Goal: Task Accomplishment & Management: Manage account settings

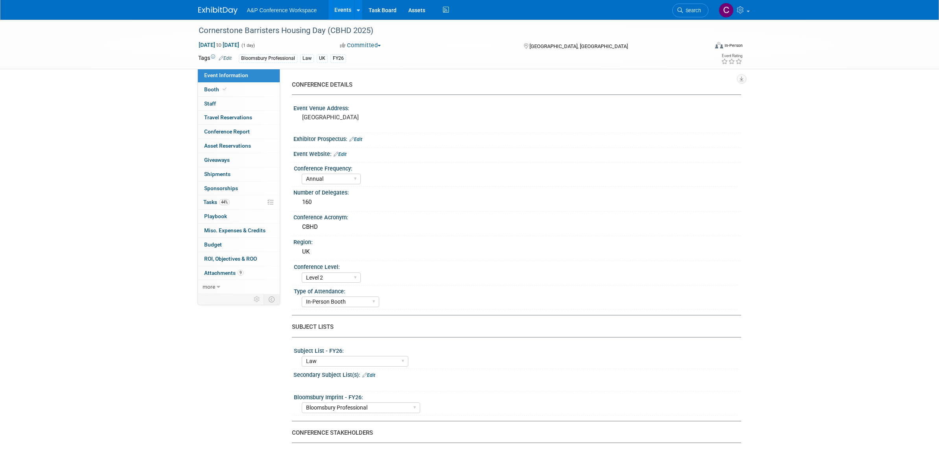
select select "Annual"
select select "Level 2"
select select "In-Person Booth"
select select "Law"
select select "Bloomsbury Professional"
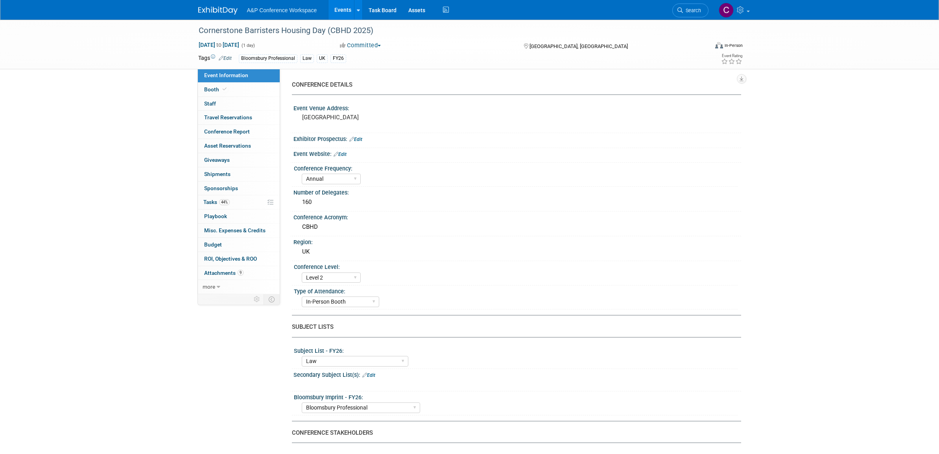
select select "[PERSON_NAME]"
select select "Brand/Subject Presence​"
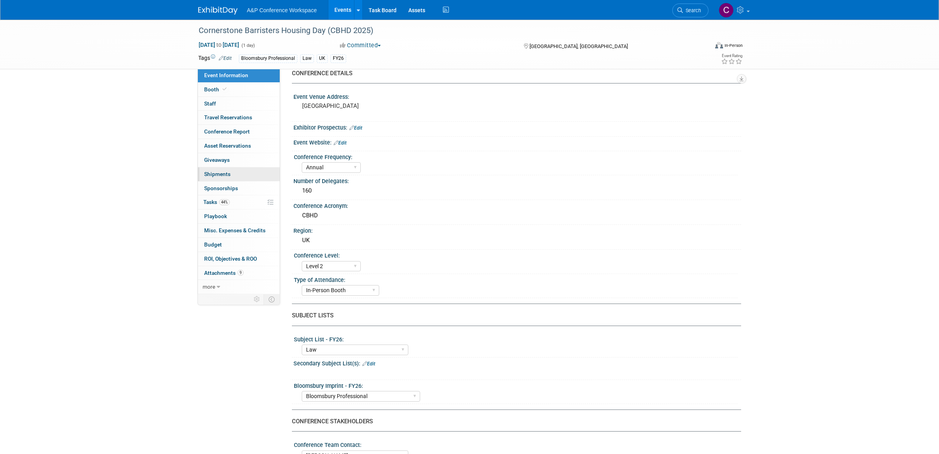
scroll to position [9, 0]
click at [214, 201] on span "Tasks 44%" at bounding box center [216, 202] width 26 height 6
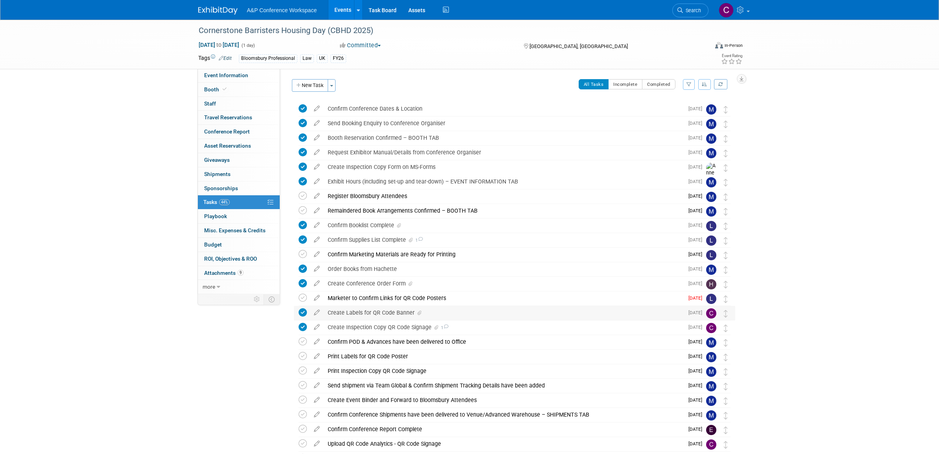
click at [399, 310] on div "Create Labels for QR Code Banner" at bounding box center [504, 312] width 360 height 13
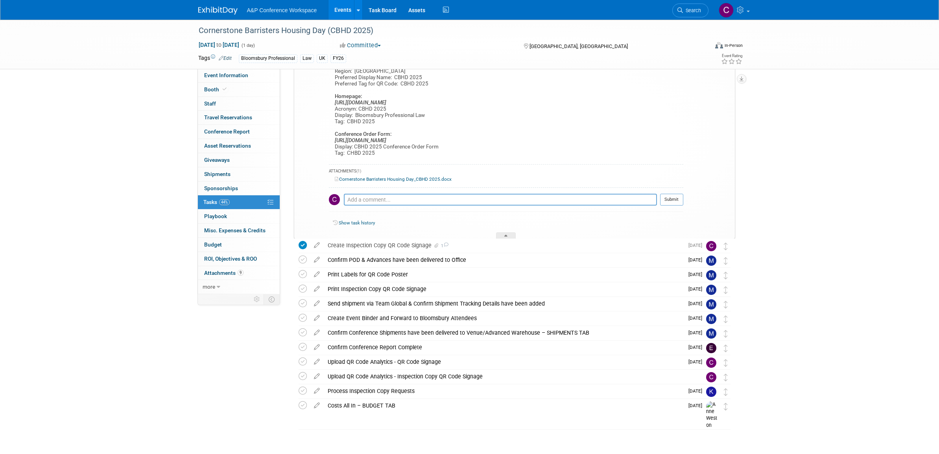
scroll to position [273, 0]
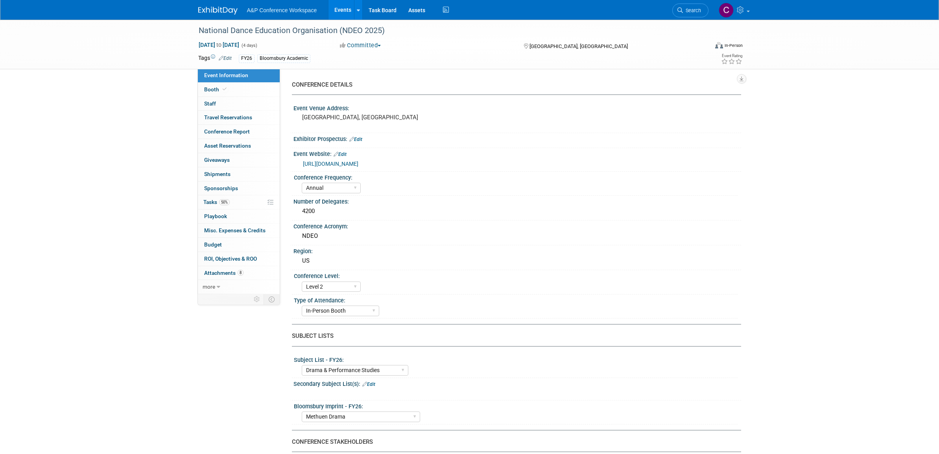
select select "Annual"
select select "Level 2"
select select "In-Person Booth"
select select "Drama & Performance Studies"
select select "Methuen Drama"
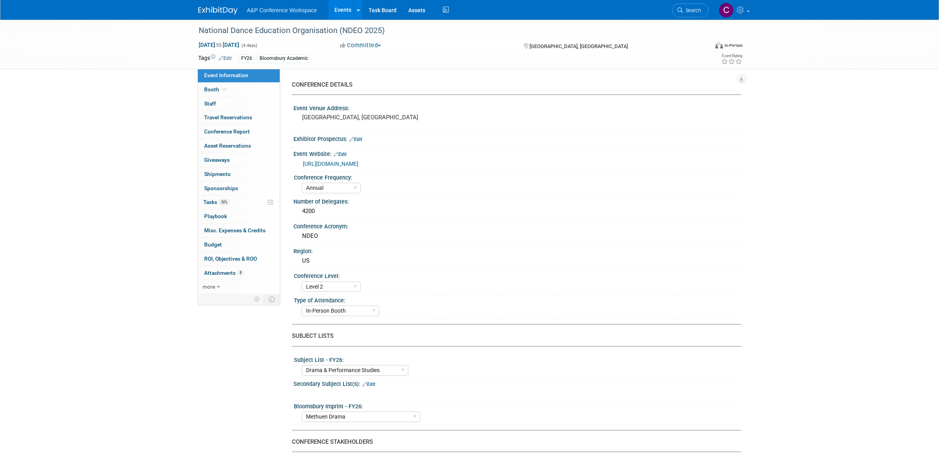
select select "[PERSON_NAME]"
select select "Networking/Commissioning"
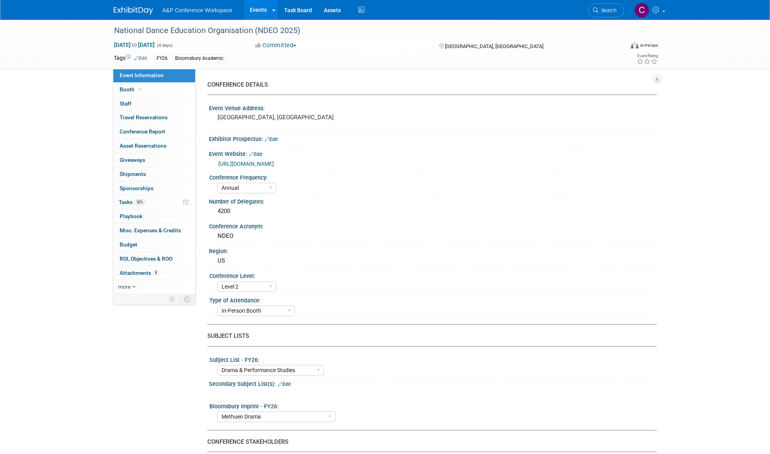
select select "Annual"
select select "Level 2"
select select "In-Person Booth"
select select "Drama & Performance Studies"
select select "Methuen Drama"
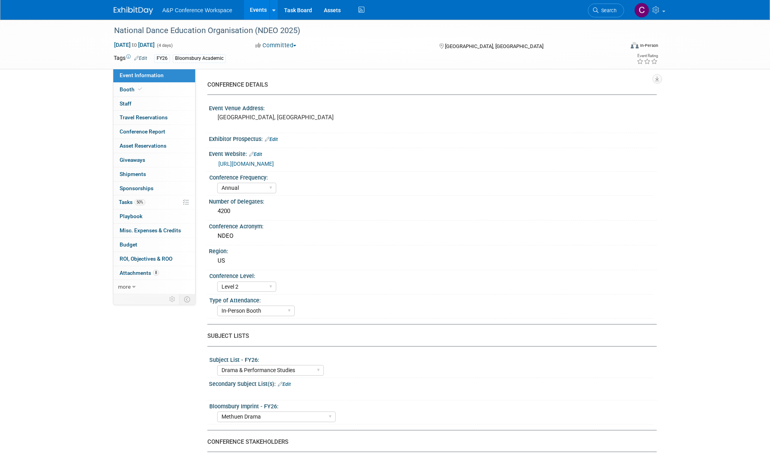
select select "[PERSON_NAME]"
select select "Networking/Commissioning"
click at [128, 200] on span "Tasks 50%" at bounding box center [132, 202] width 26 height 6
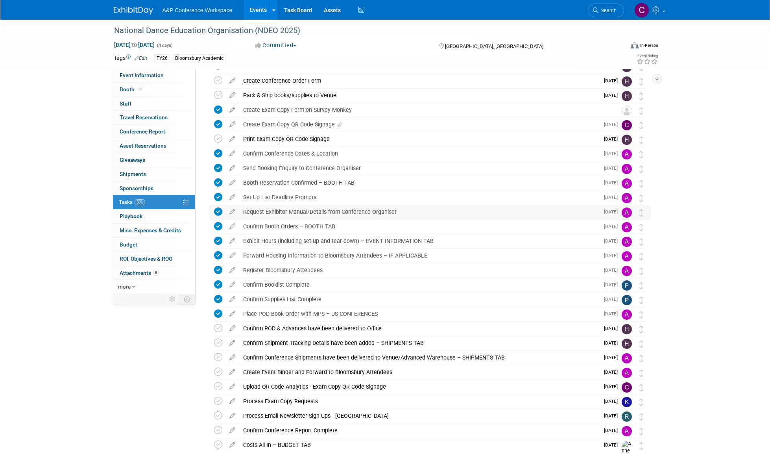
scroll to position [57, 0]
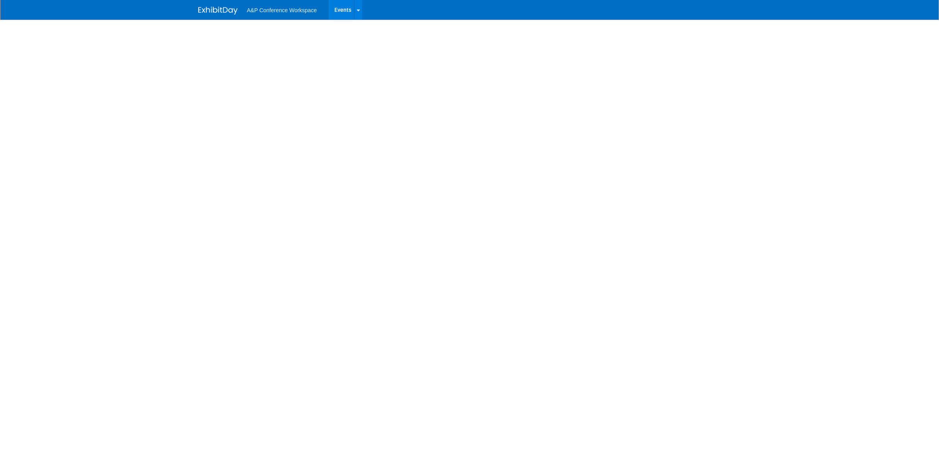
select select "Annual"
select select "Level 3"
select select "Unmanned Display"
select select "History"
select select "Bloomsbury Academic"
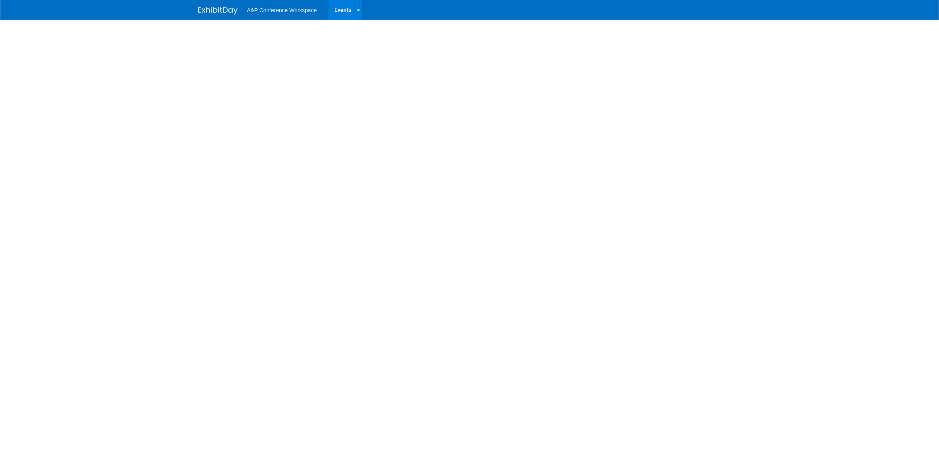
select select "[PERSON_NAME]"
select select "Brand/Subject Presence​"
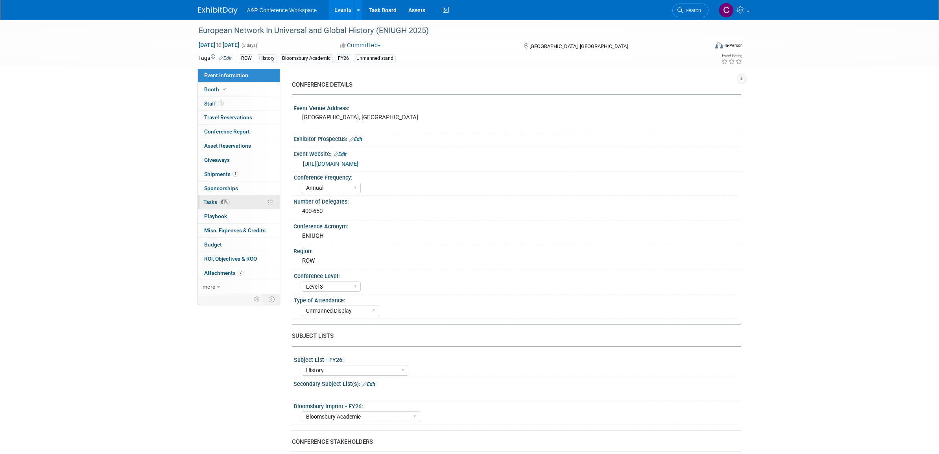
click at [213, 200] on span "Tasks 81%" at bounding box center [216, 202] width 26 height 6
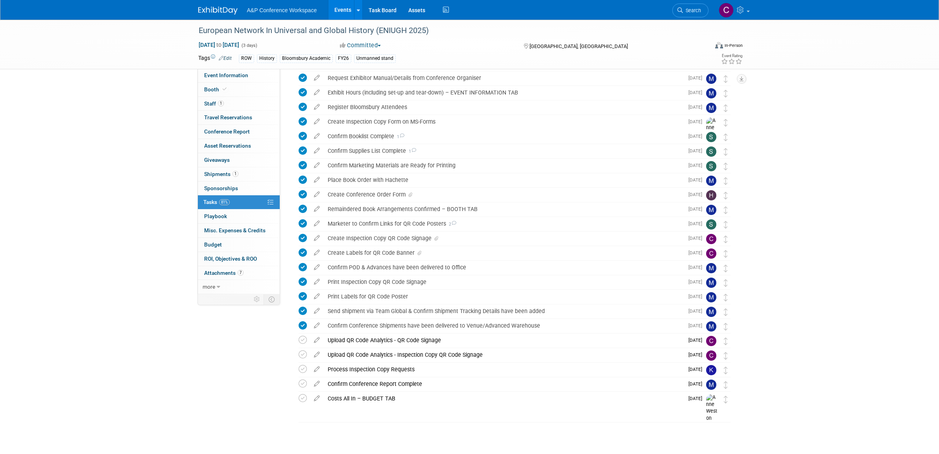
scroll to position [89, 0]
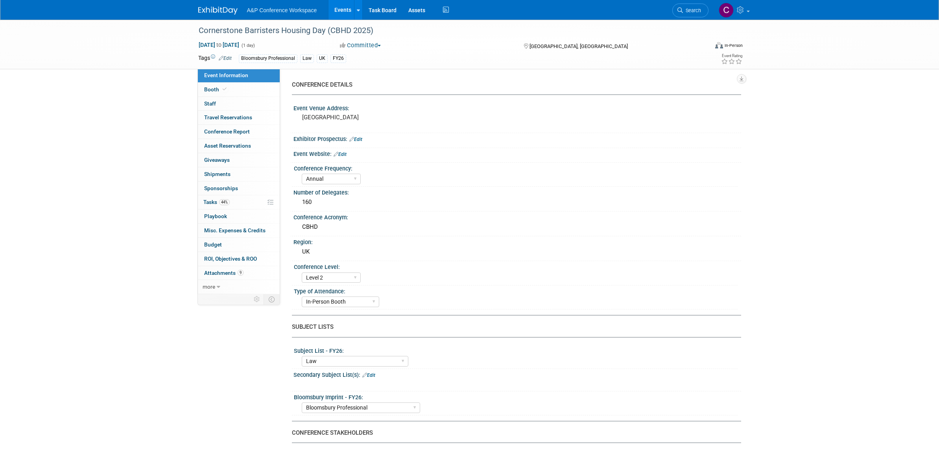
select select "Annual"
select select "Level 2"
select select "In-Person Booth"
select select "Law"
select select "Bloomsbury Professional"
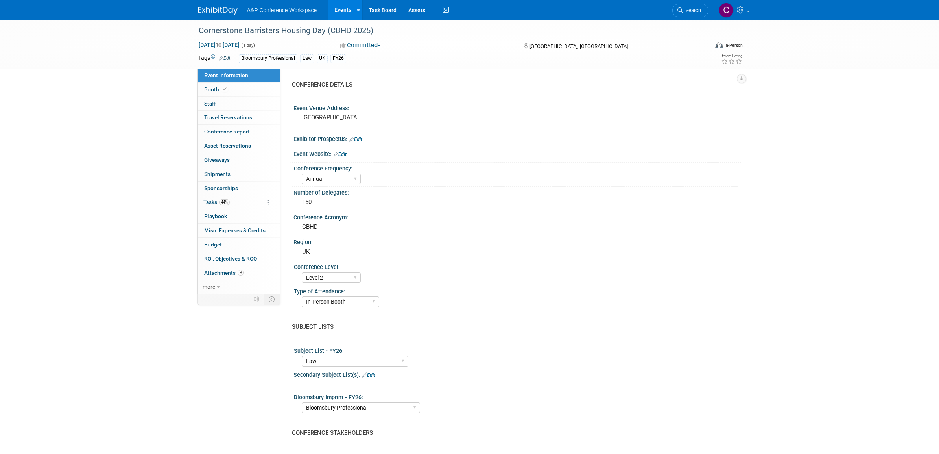
select select "[PERSON_NAME]"
select select "Brand/Subject Presence​"
click at [211, 199] on span "Tasks 44%" at bounding box center [216, 202] width 26 height 6
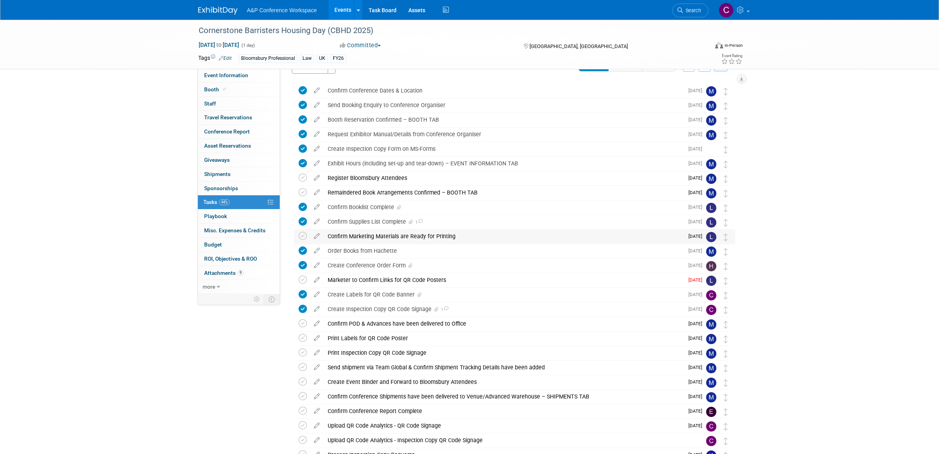
scroll to position [19, 0]
click at [385, 294] on div "Create Labels for QR Code Banner" at bounding box center [504, 293] width 360 height 13
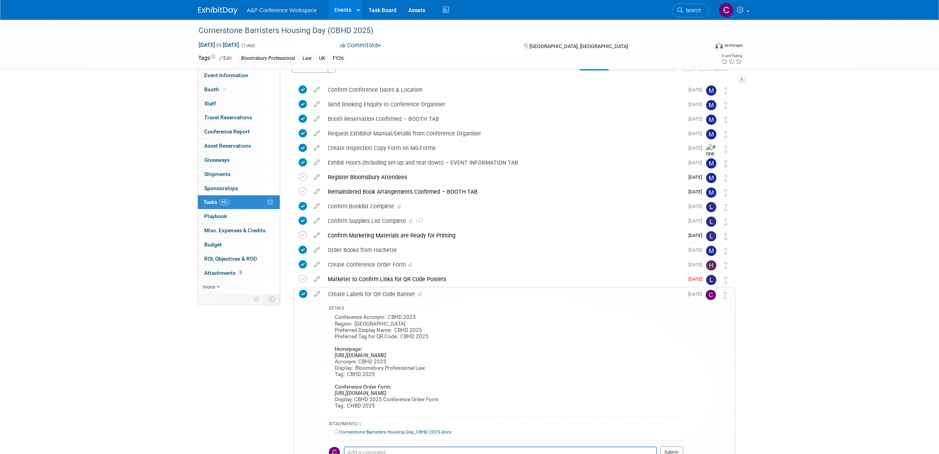
scroll to position [21, 0]
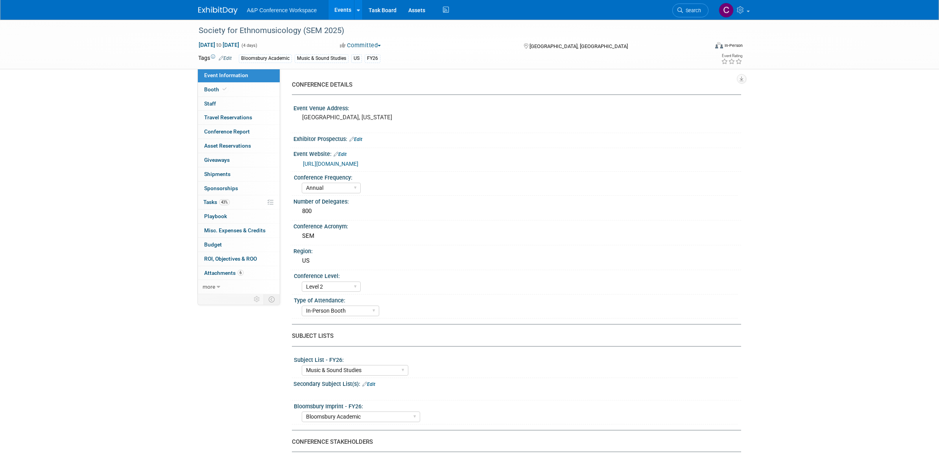
select select "Annual"
select select "Level 2"
select select "In-Person Booth"
select select "Music & Sound Studies"
select select "Bloomsbury Academic"
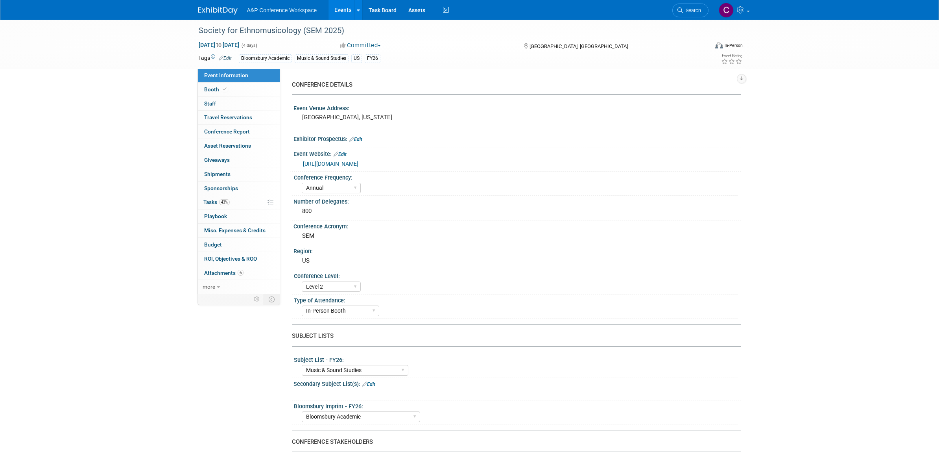
select select "[PERSON_NAME]"
select select "Brand/Subject Presence​"
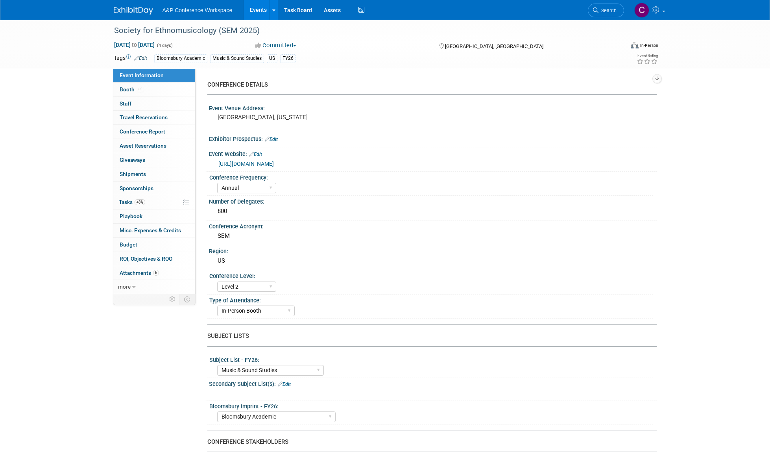
select select "Annual"
select select "Level 2"
select select "In-Person Booth"
select select "Music & Sound Studies"
select select "Bloomsbury Academic"
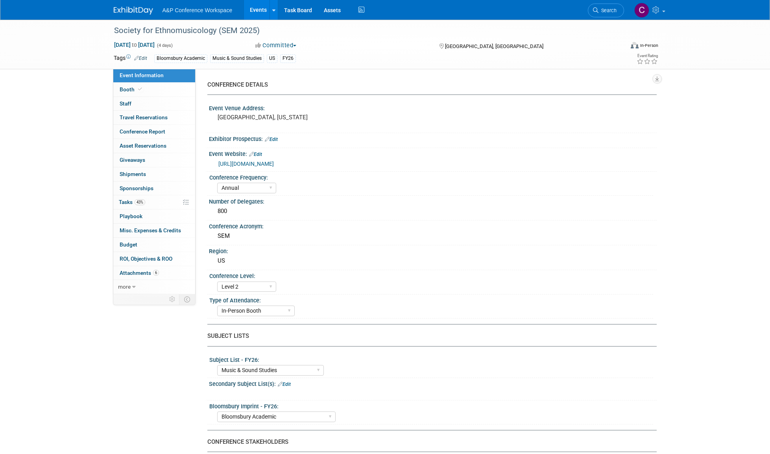
select select "[PERSON_NAME]"
select select "Brand/Subject Presence​"
click at [124, 199] on span "Tasks 43%" at bounding box center [132, 202] width 26 height 6
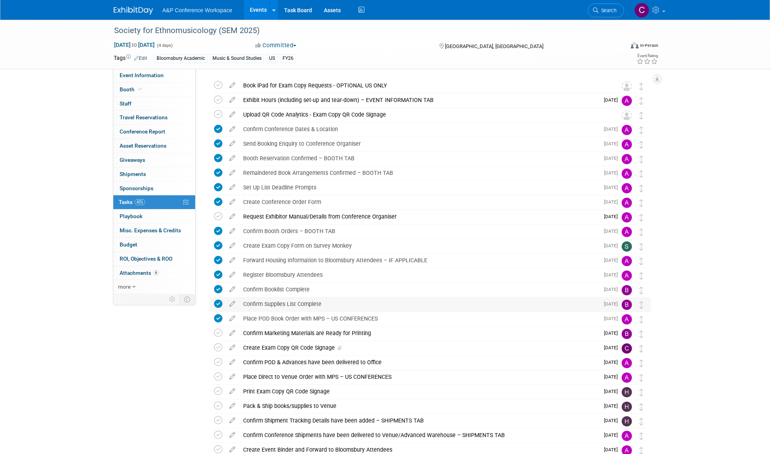
scroll to position [24, 0]
click at [303, 346] on div "Create Exam Copy QR Code Signage" at bounding box center [419, 346] width 360 height 13
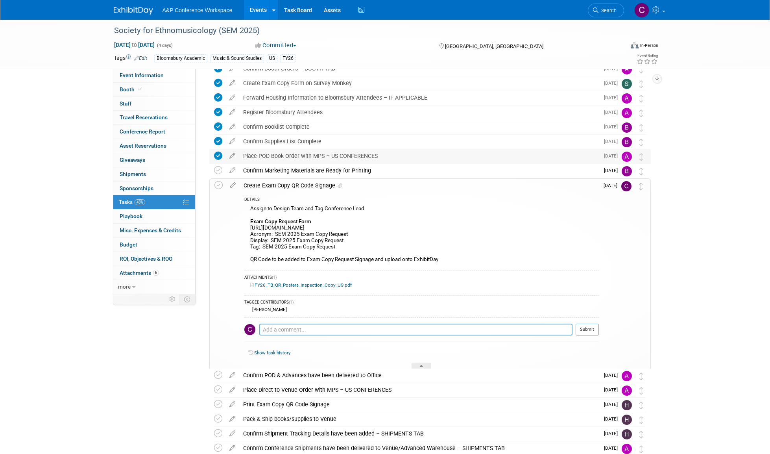
scroll to position [196, 0]
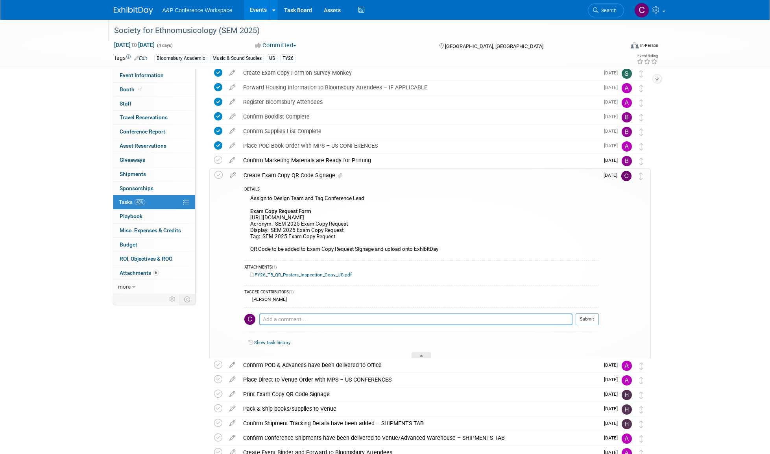
drag, startPoint x: 256, startPoint y: 30, endPoint x: 108, endPoint y: 34, distance: 148.0
click at [108, 34] on div "Society for Ethnomusicology (SEM 2025)" at bounding box center [363, 30] width 510 height 21
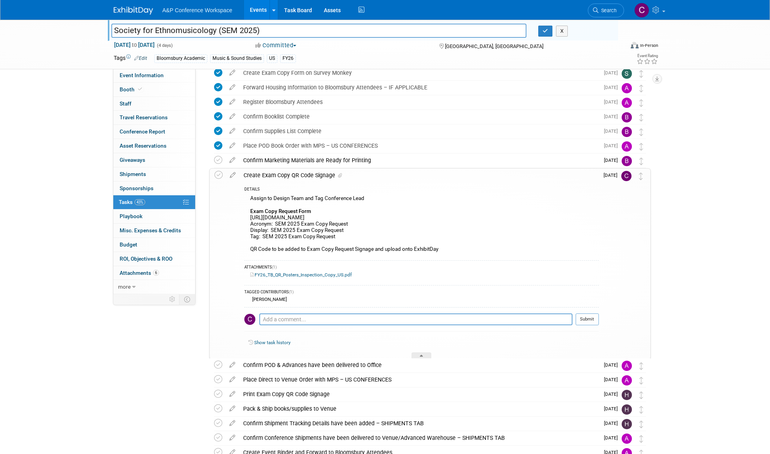
click at [116, 29] on input "Society for Ethnomusicology (SEM 2025)" at bounding box center [319, 31] width 416 height 14
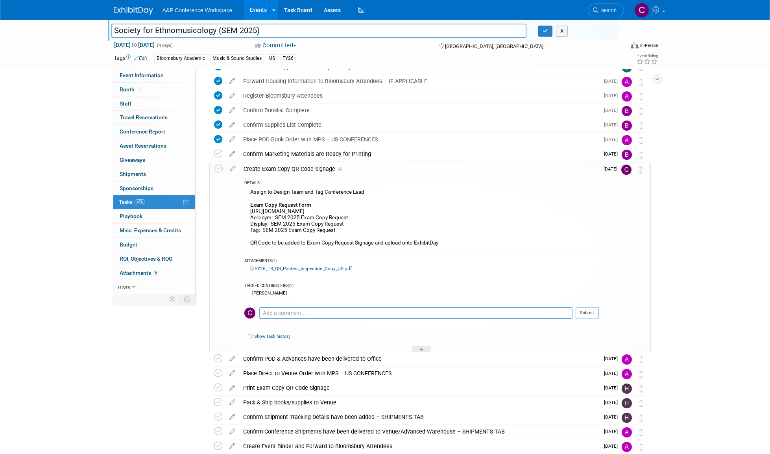
click at [233, 29] on input "Society for Ethnomusicology (SEM 2025)" at bounding box center [319, 31] width 416 height 14
click at [220, 29] on input "Society for Ethnomusicology (SEM 2025)" at bounding box center [319, 31] width 416 height 14
drag, startPoint x: 220, startPoint y: 30, endPoint x: 254, endPoint y: 31, distance: 33.9
click at [254, 31] on input "Society for Ethnomusicology (SEM 2025)" at bounding box center [319, 31] width 416 height 14
drag, startPoint x: 250, startPoint y: 210, endPoint x: 236, endPoint y: 190, distance: 24.2
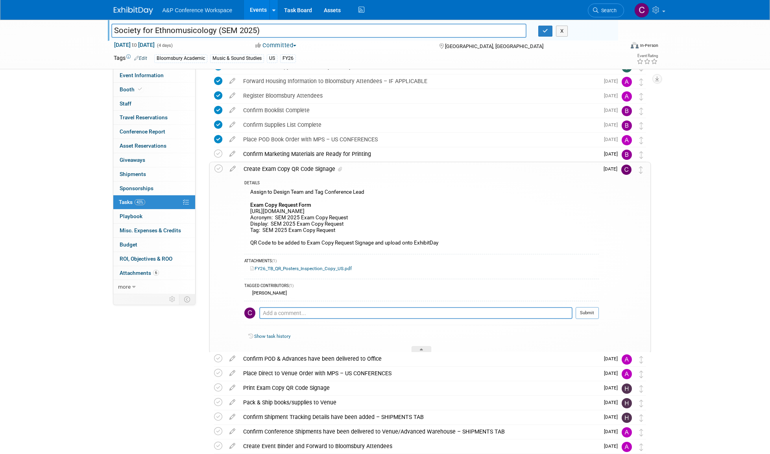
click at [247, 205] on div "Assign to Design Team and Tag Conference Lead Exam Copy Request Form https://ww…" at bounding box center [421, 218] width 355 height 63
click at [231, 164] on icon at bounding box center [233, 167] width 14 height 10
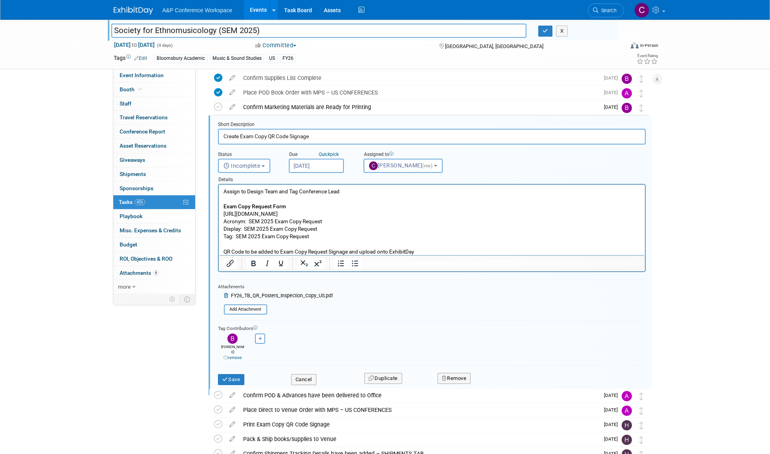
scroll to position [251, 0]
drag, startPoint x: 223, startPoint y: 211, endPoint x: 330, endPoint y: 214, distance: 107.1
click at [330, 214] on body "Assign to Design Team and Tag Conference Lead Exam Copy Request Form https://ww…" at bounding box center [432, 221] width 418 height 68
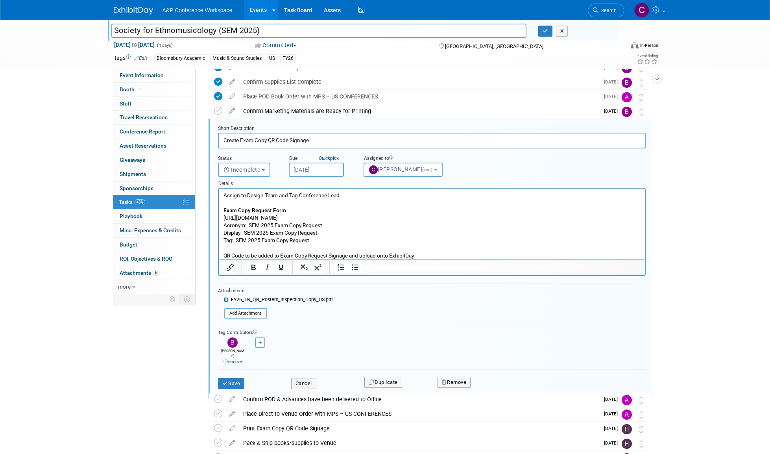
scroll to position [242, 0]
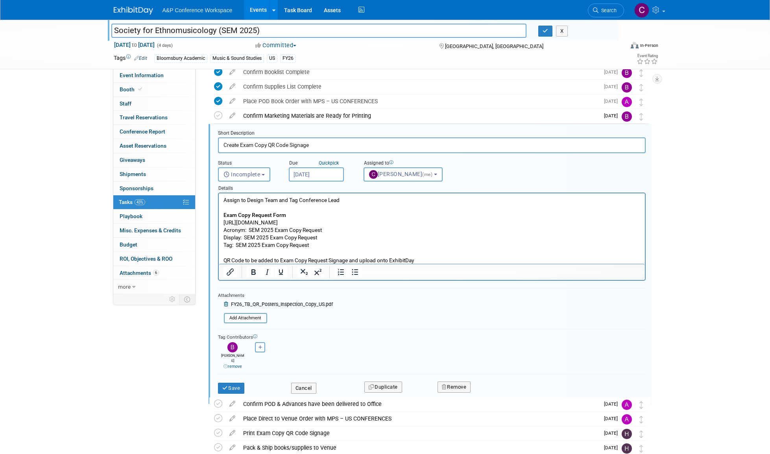
copy p "https://www.surveymonkey.com/r/B9B68DY"
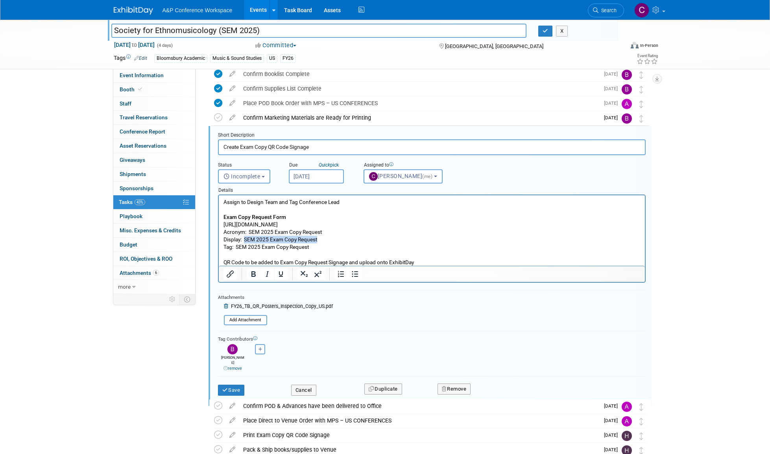
drag, startPoint x: 245, startPoint y: 238, endPoint x: 317, endPoint y: 242, distance: 72.5
click at [317, 242] on p "Assign to Design Team and Tag Conference Lead Exam Copy Request Form https://ww…" at bounding box center [431, 232] width 417 height 68
copy p "SEM 2025 Exam Copy Request"
drag, startPoint x: 236, startPoint y: 246, endPoint x: 312, endPoint y: 248, distance: 76.4
click at [312, 248] on p "Assign to Design Team and Tag Conference Lead Exam Copy Request Form https://ww…" at bounding box center [431, 232] width 417 height 68
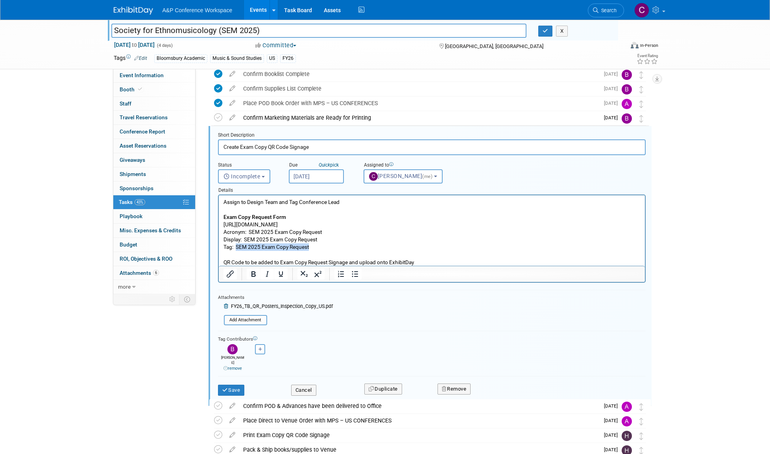
copy p "SEM 2025 Exam Copy Request"
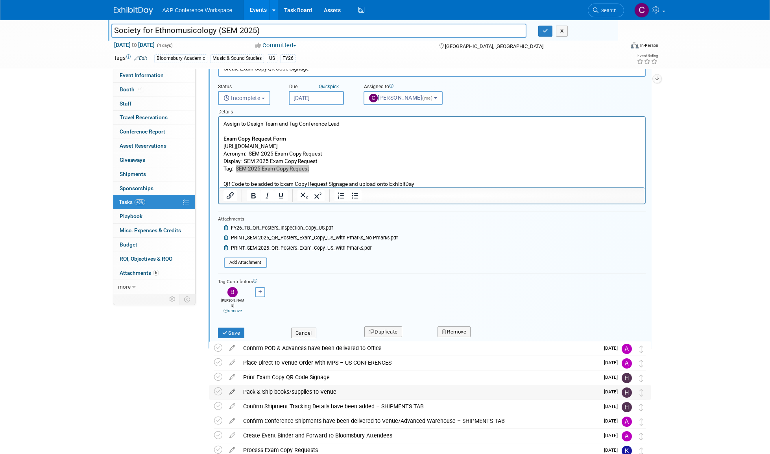
scroll to position [318, 0]
click at [235, 327] on button "Save" at bounding box center [231, 332] width 27 height 11
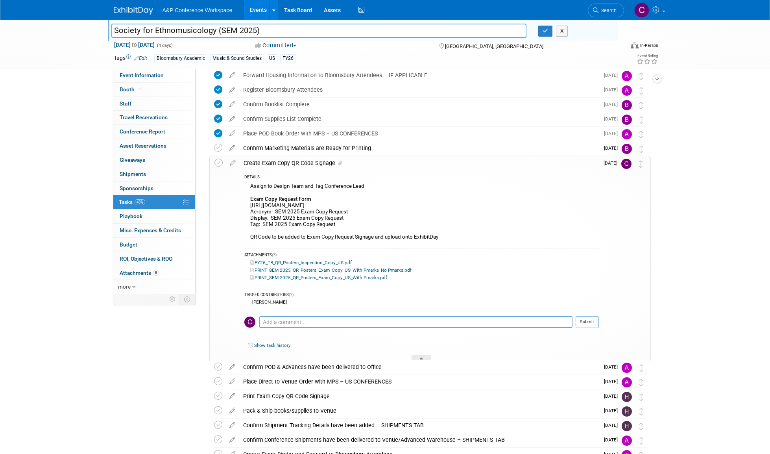
scroll to position [204, 0]
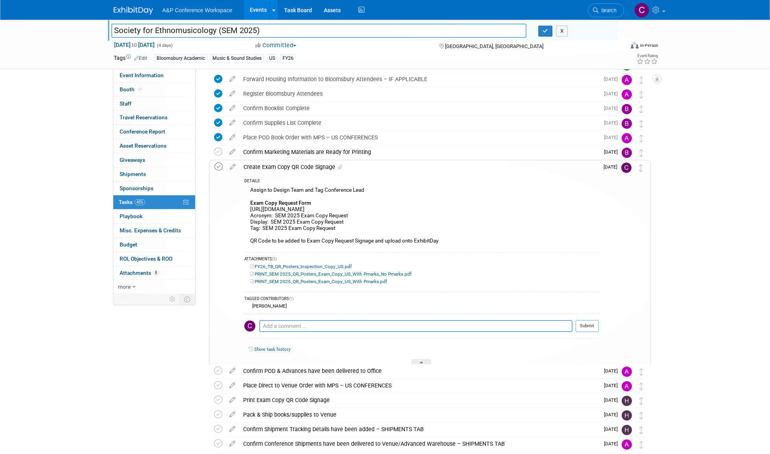
click at [218, 166] on icon at bounding box center [218, 167] width 8 height 8
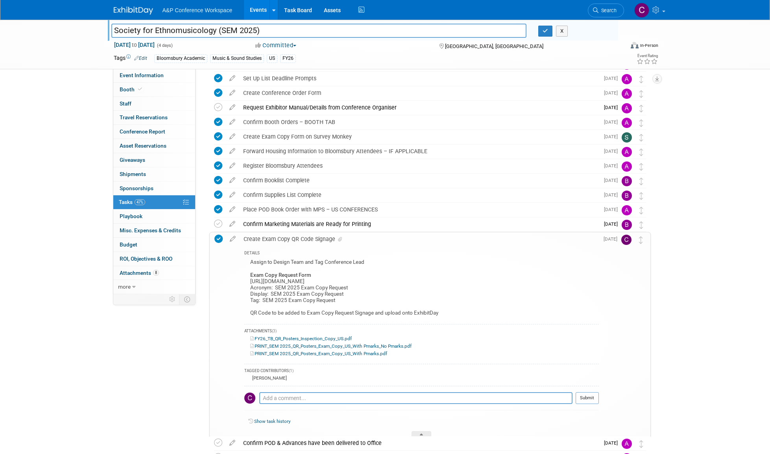
scroll to position [133, 0]
drag, startPoint x: 220, startPoint y: 29, endPoint x: 255, endPoint y: 30, distance: 35.0
click at [255, 30] on input "Society for Ethnomusicology (SEM 2025)" at bounding box center [319, 31] width 416 height 14
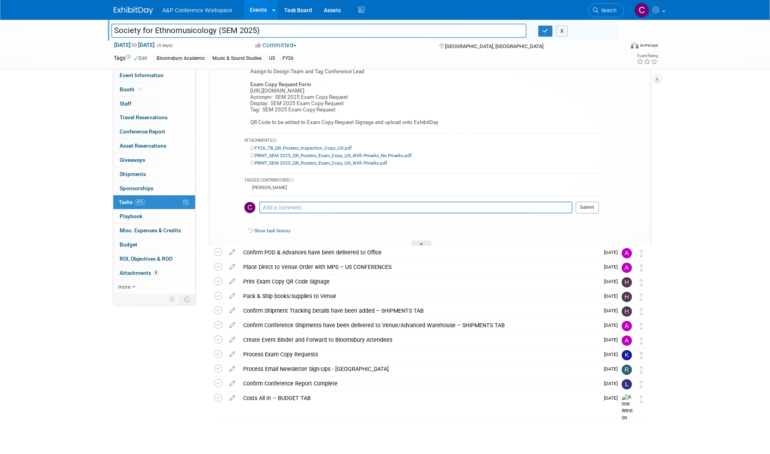
scroll to position [322, 0]
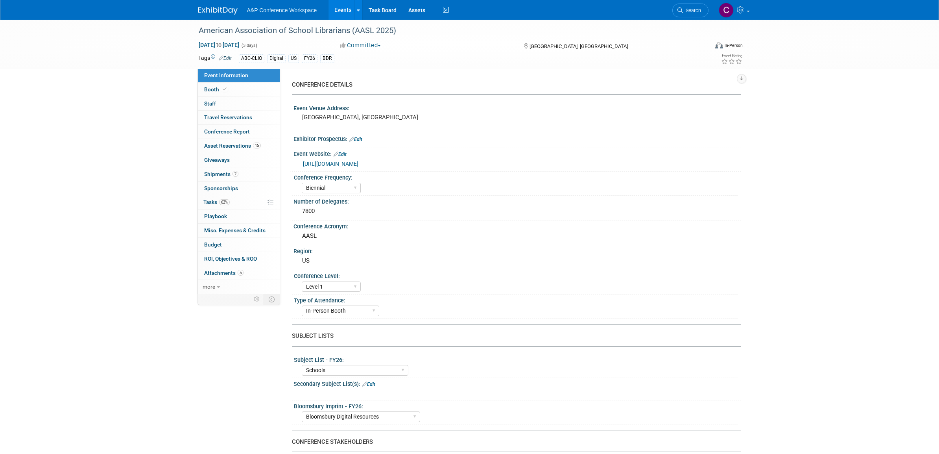
select select "Biennial"
select select "Level 1"
select select "In-Person Booth"
select select "Schools"
select select "Bloomsbury Digital Resources"
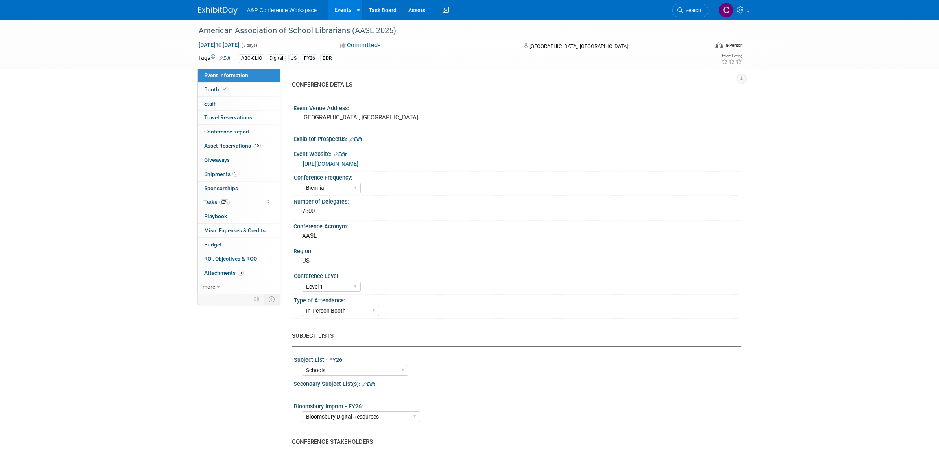
select select "[PERSON_NAME]"
select select "BDR Product Awareness and Trial Generation​"
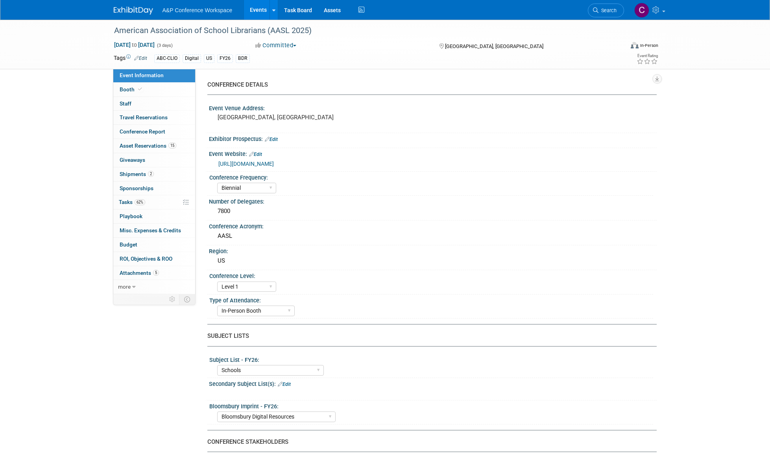
select select "Biennial"
select select "Level 1"
select select "In-Person Booth"
select select "Schools"
select select "Bloomsbury Digital Resources"
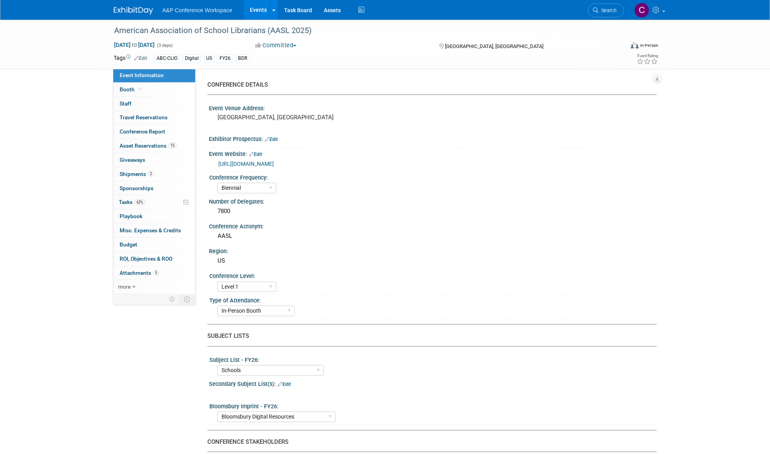
select select "[PERSON_NAME]"
select select "BDR Product Awareness and Trial Generation​"
click at [127, 201] on span "Tasks 62%" at bounding box center [132, 202] width 26 height 6
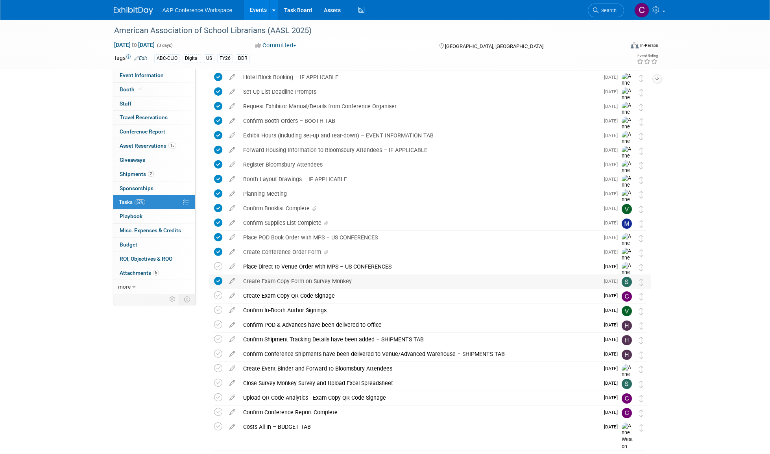
scroll to position [91, 0]
click at [299, 294] on div "Create Exam Copy QR Code Signage" at bounding box center [419, 294] width 360 height 13
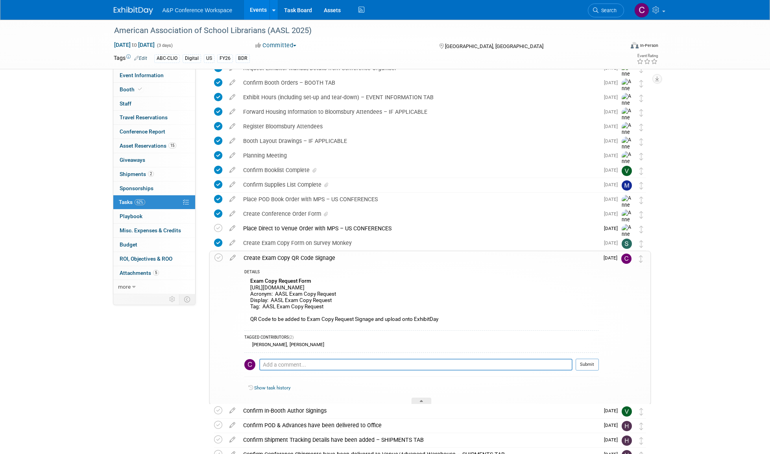
scroll to position [128, 0]
drag, startPoint x: 314, startPoint y: 30, endPoint x: 112, endPoint y: 32, distance: 201.5
click at [112, 32] on div "American Association of School Librarians (AASL 2025)" at bounding box center [361, 31] width 501 height 14
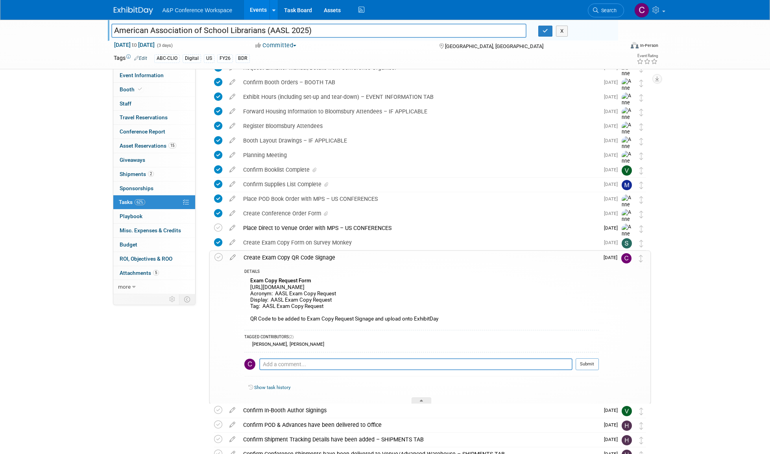
click at [117, 29] on input "American Association of School Librarians (AASL 2025)" at bounding box center [319, 31] width 416 height 14
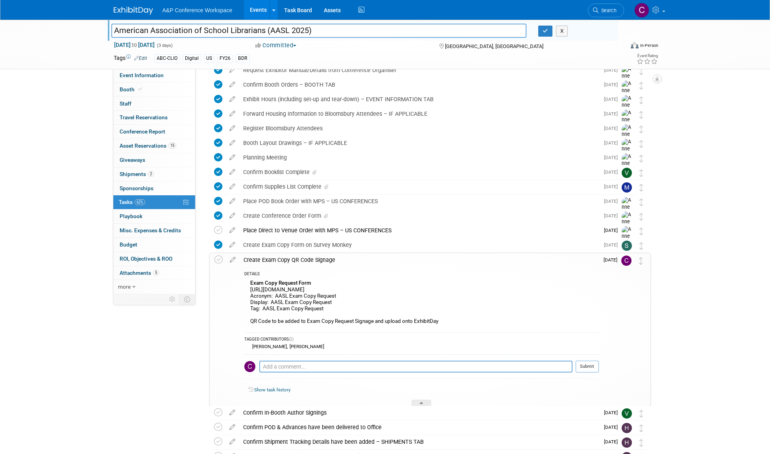
click at [277, 29] on input "American Association of School Librarians (AASL 2025)" at bounding box center [319, 31] width 416 height 14
click at [270, 31] on input "American Association of School Librarians (AASL 2025)" at bounding box center [319, 31] width 416 height 14
drag, startPoint x: 269, startPoint y: 30, endPoint x: 306, endPoint y: 29, distance: 37.4
click at [306, 29] on input "American Association of School Librarians (AASL 2025)" at bounding box center [319, 31] width 416 height 14
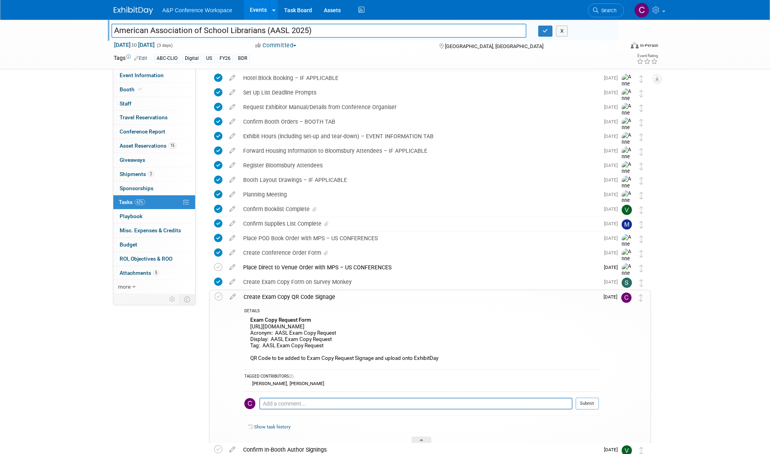
scroll to position [89, 0]
drag, startPoint x: 250, startPoint y: 325, endPoint x: 250, endPoint y: 315, distance: 9.5
click at [260, 322] on div "Exam Copy Request Form [URL][DOMAIN_NAME] Acronym: AASL Exam Copy Request Displ…" at bounding box center [421, 340] width 355 height 50
click at [233, 297] on icon at bounding box center [233, 295] width 14 height 10
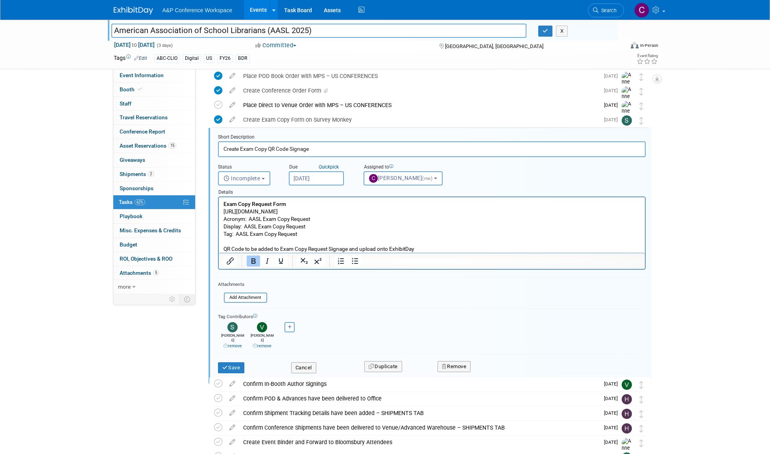
scroll to position [0, 0]
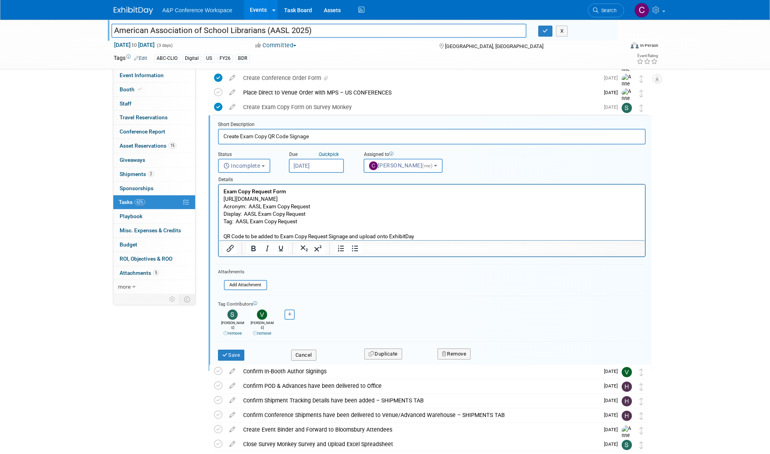
drag, startPoint x: 224, startPoint y: 199, endPoint x: 331, endPoint y: 196, distance: 107.5
click at [331, 196] on p "Exam Copy Request Form [URL][DOMAIN_NAME] Acronym: AASL Exam Copy Request Displ…" at bounding box center [431, 214] width 417 height 53
copy p "[URL][DOMAIN_NAME]"
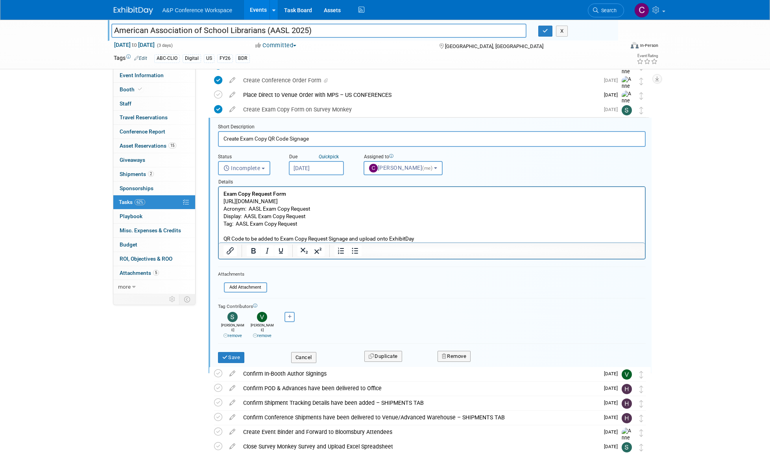
scroll to position [260, 0]
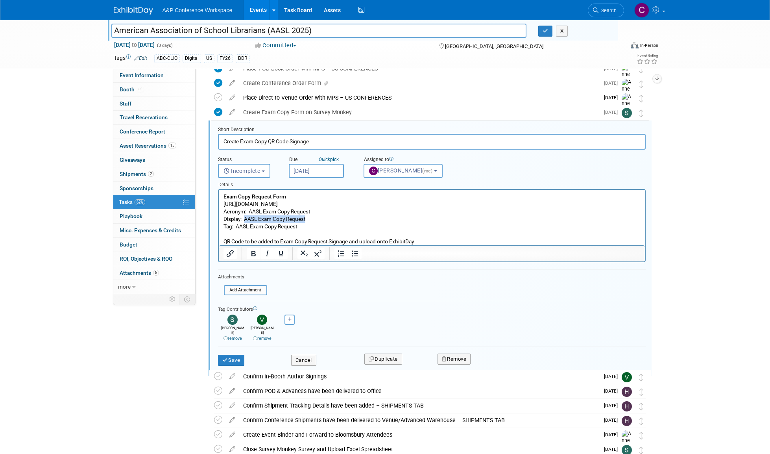
drag, startPoint x: 246, startPoint y: 217, endPoint x: 307, endPoint y: 217, distance: 61.8
click at [307, 216] on p "Exam Copy Request Form [URL][DOMAIN_NAME] Acronym: AASL Exam Copy Request Displ…" at bounding box center [431, 219] width 417 height 53
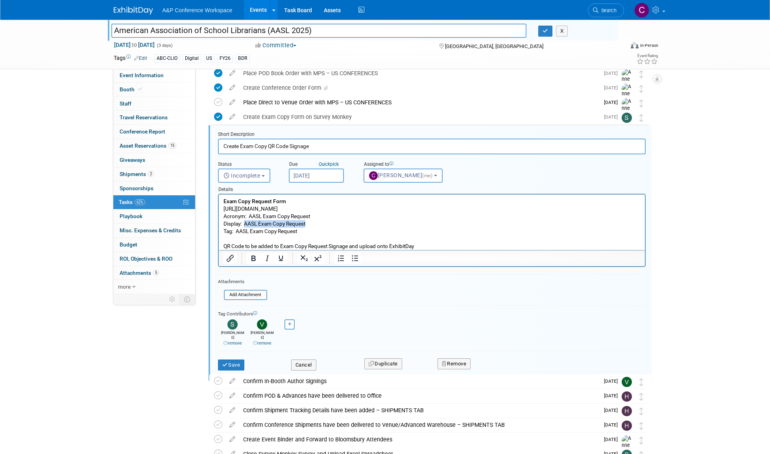
scroll to position [251, 0]
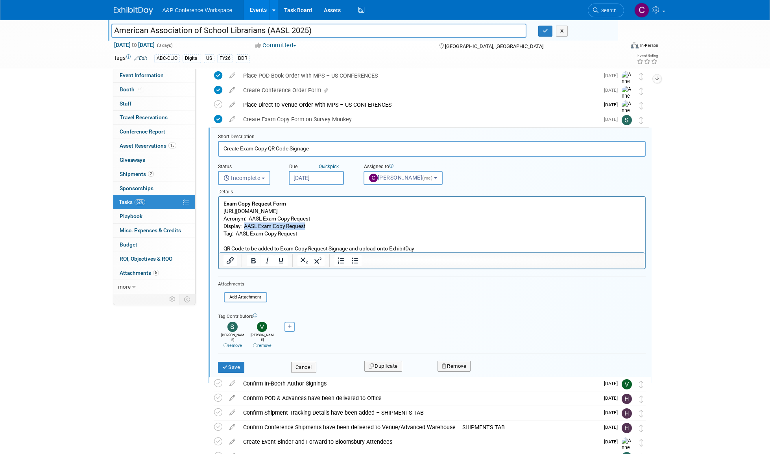
copy p "AASL Exam Copy Request"
drag, startPoint x: 236, startPoint y: 232, endPoint x: 307, endPoint y: 234, distance: 70.9
click at [307, 234] on p "Exam Copy Request Form [URL][DOMAIN_NAME] Acronym: AASL Exam Copy Request Displ…" at bounding box center [431, 226] width 417 height 53
copy p "AASL Exam Copy Request"
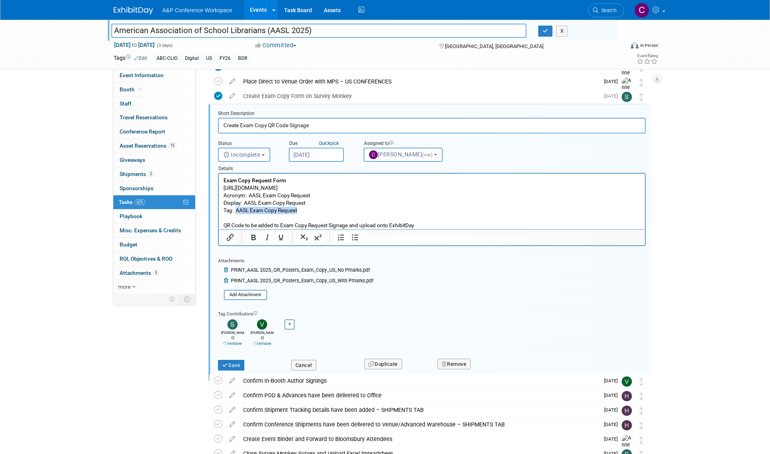
scroll to position [275, 0]
click at [239, 360] on button "Save" at bounding box center [231, 365] width 27 height 11
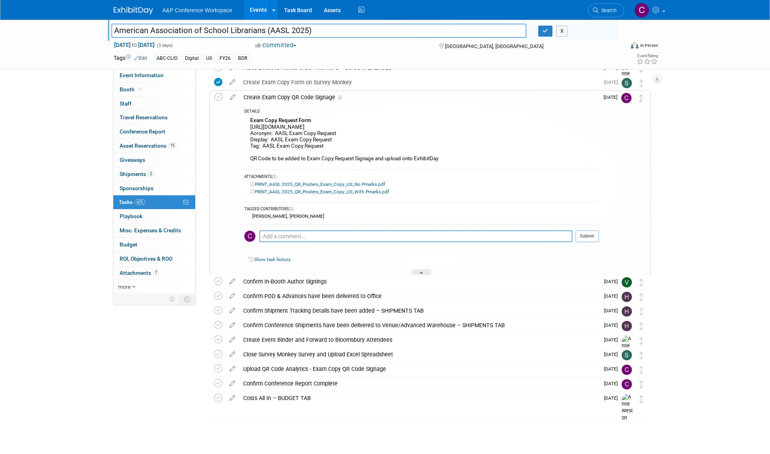
scroll to position [288, 0]
click at [217, 95] on icon at bounding box center [218, 97] width 8 height 8
drag, startPoint x: 270, startPoint y: 30, endPoint x: 307, endPoint y: 33, distance: 37.5
click at [307, 33] on input "American Association of School Librarians (AASL 2025)" at bounding box center [319, 31] width 416 height 14
